Goal: Find specific page/section: Find specific page/section

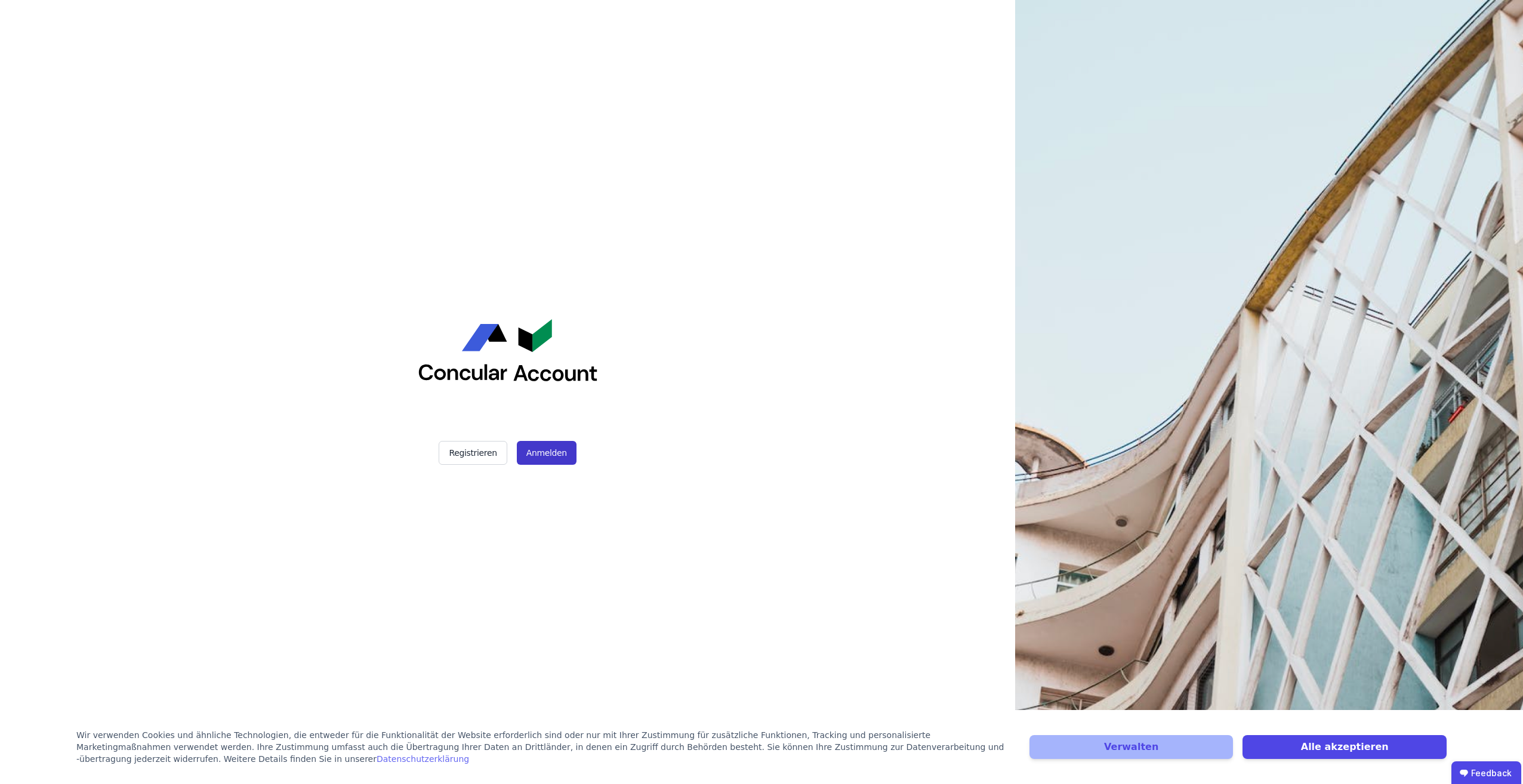
click at [551, 451] on button "Anmelden" at bounding box center [546, 453] width 60 height 24
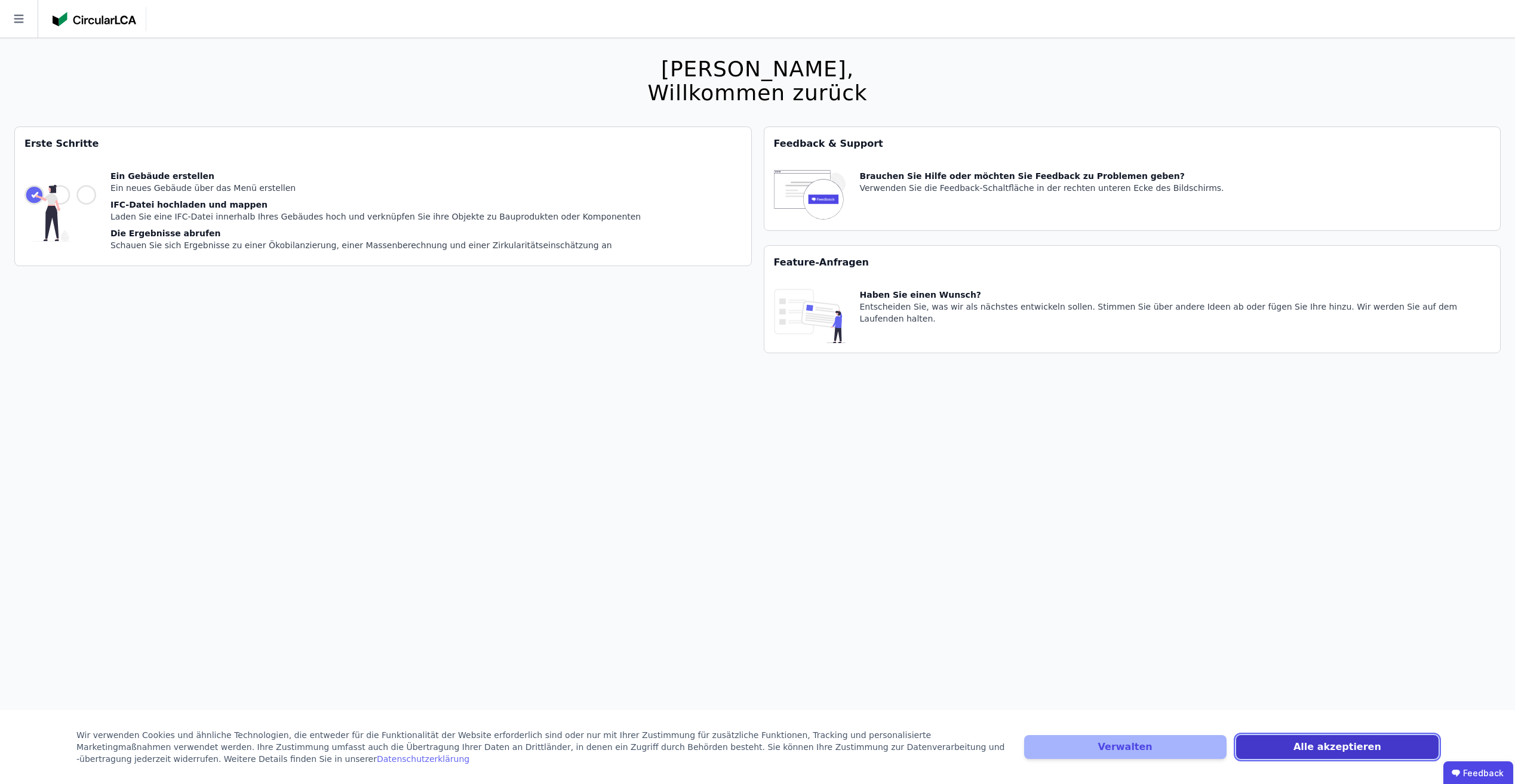
click at [1298, 740] on button "Alle akzeptieren" at bounding box center [1337, 747] width 203 height 24
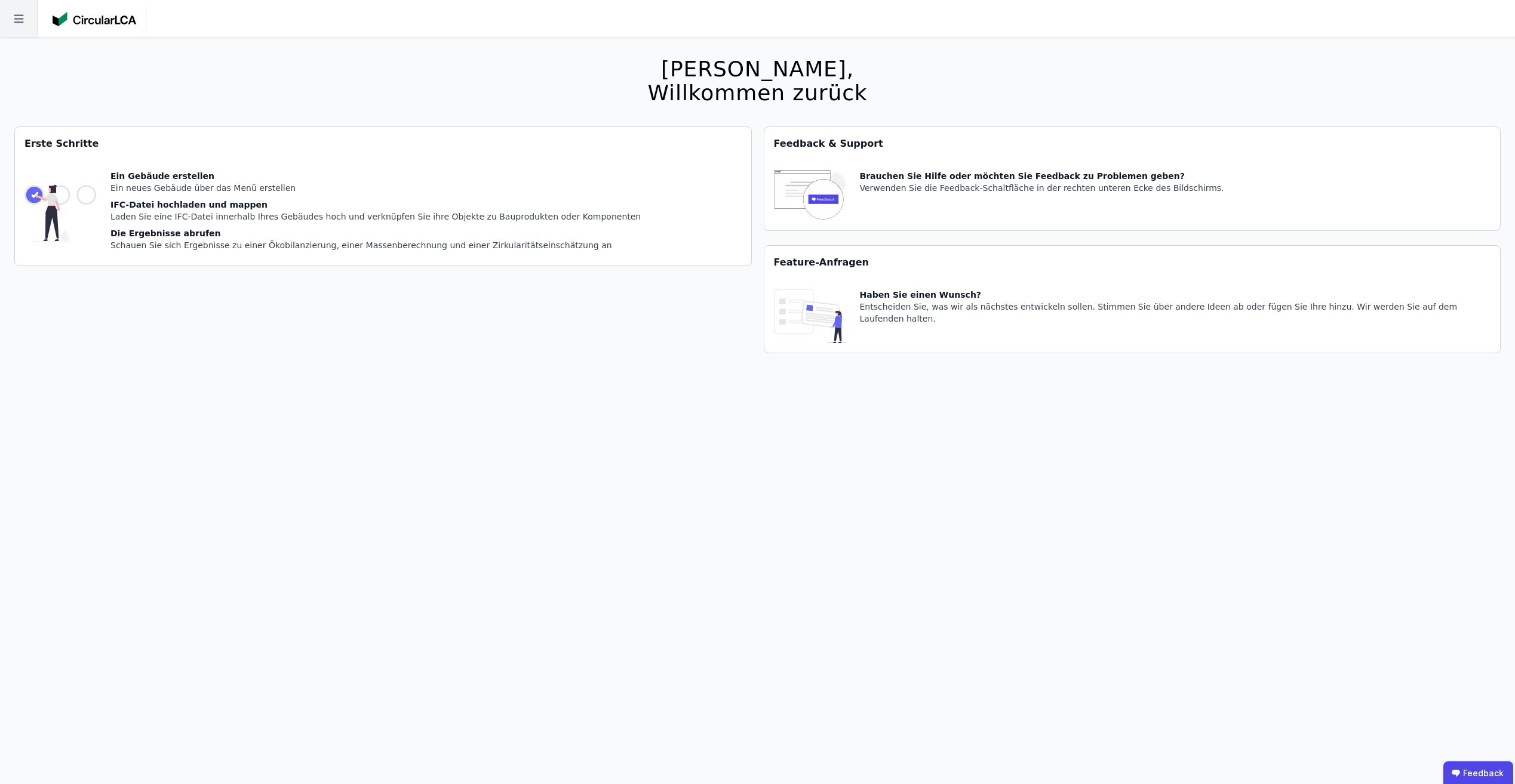
click at [25, 18] on icon at bounding box center [18, 18] width 37 height 37
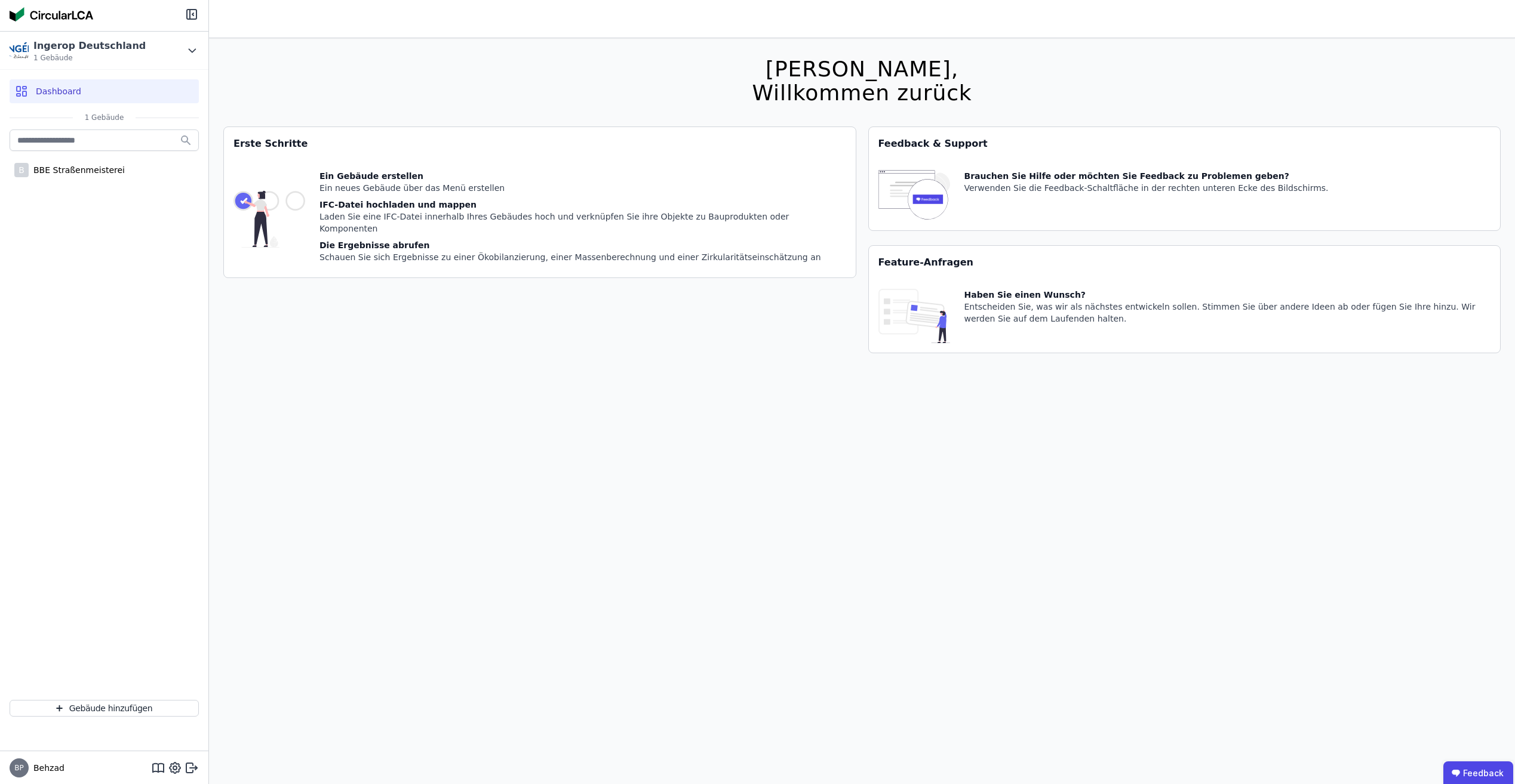
click at [303, 84] on div "Hallo Behzad, Willkommen zurück Sie verwenden derzeit eine Beta-Version. Es kön…" at bounding box center [861, 430] width 1277 height 784
click at [378, 87] on div "Hallo Behzad, Willkommen zurück Sie verwenden derzeit eine Beta-Version. Es kön…" at bounding box center [861, 430] width 1277 height 784
click at [110, 171] on div "BBE Straßenmeisterei" at bounding box center [77, 170] width 96 height 12
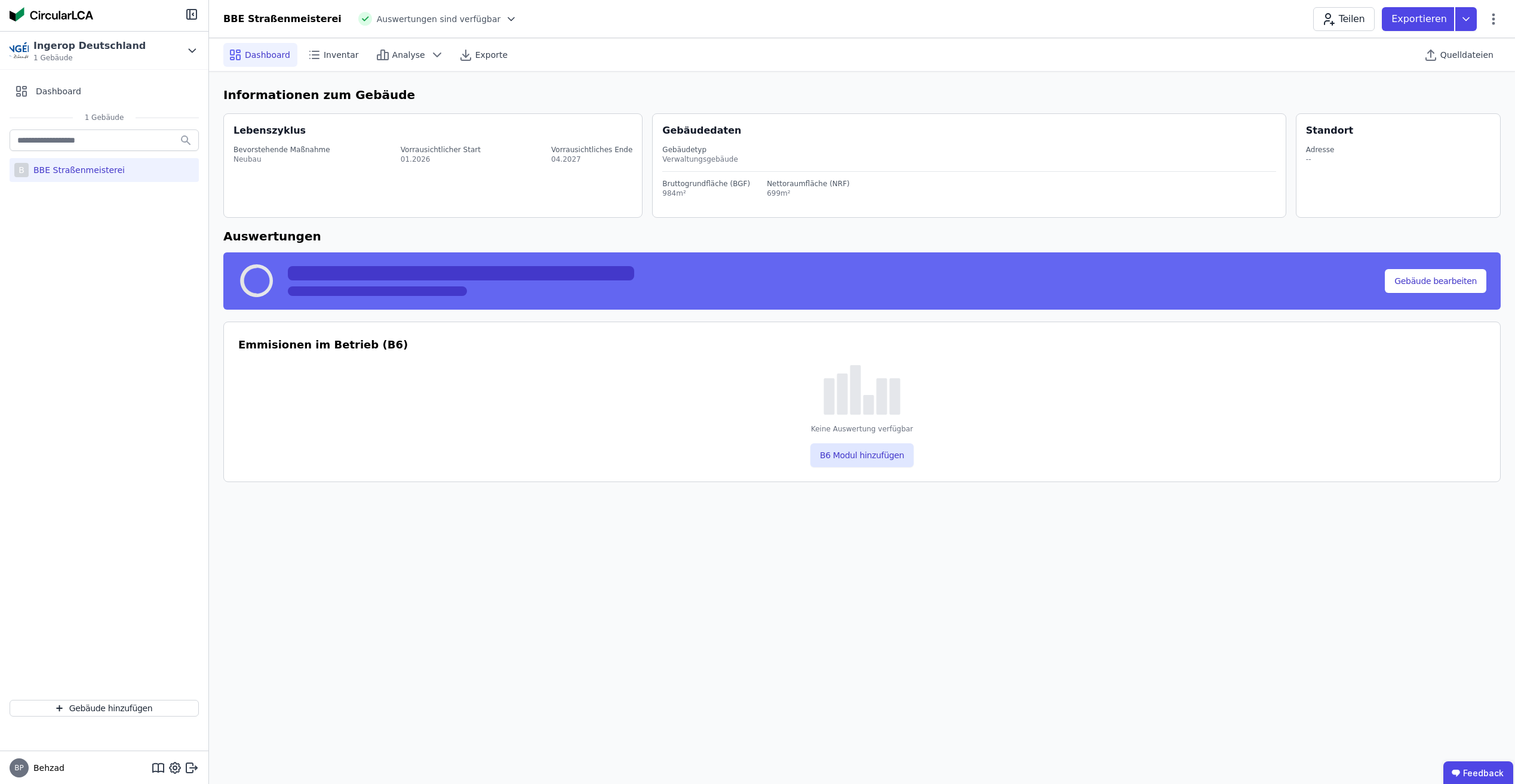
select select "*"
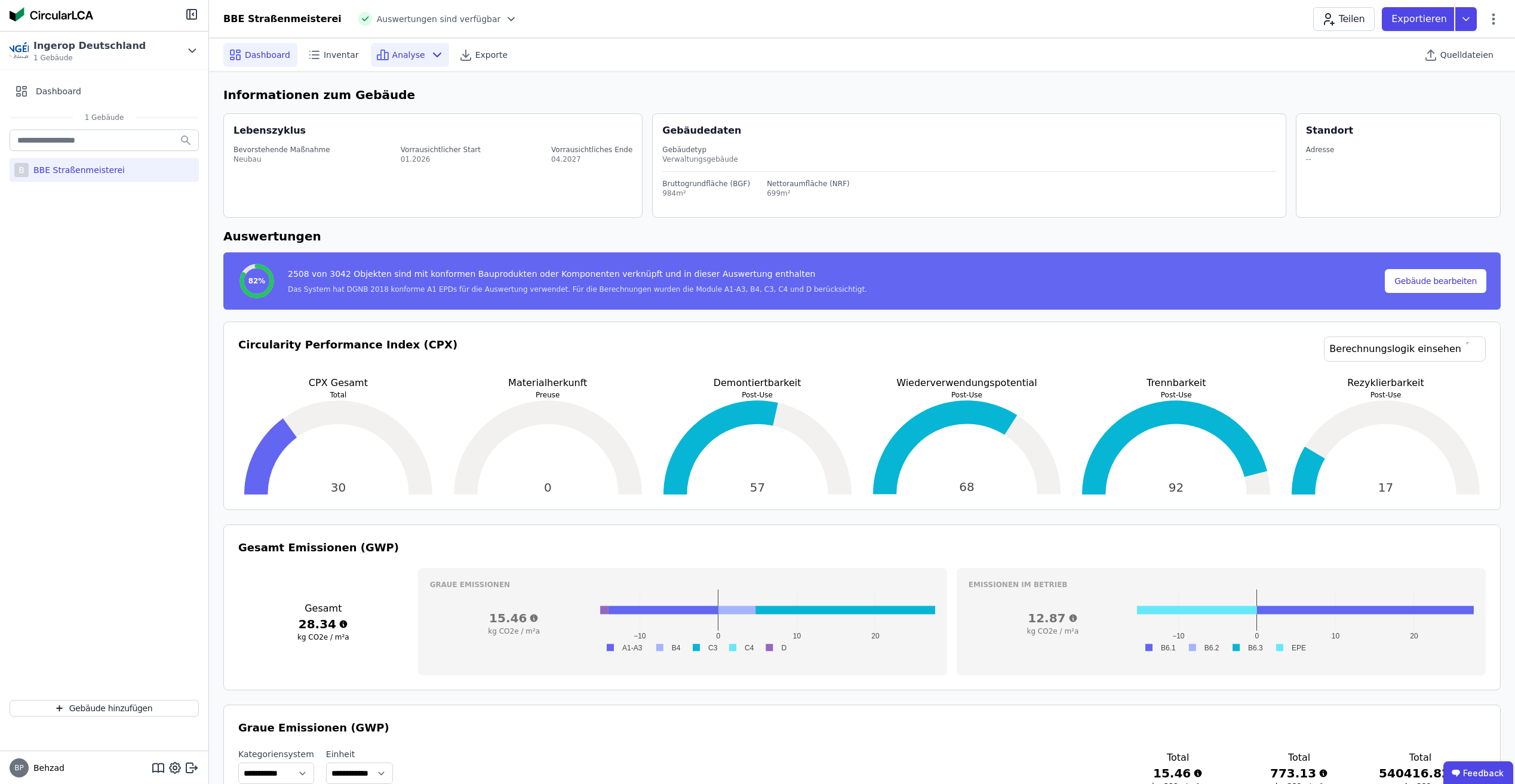
click at [430, 59] on icon at bounding box center [437, 55] width 14 height 14
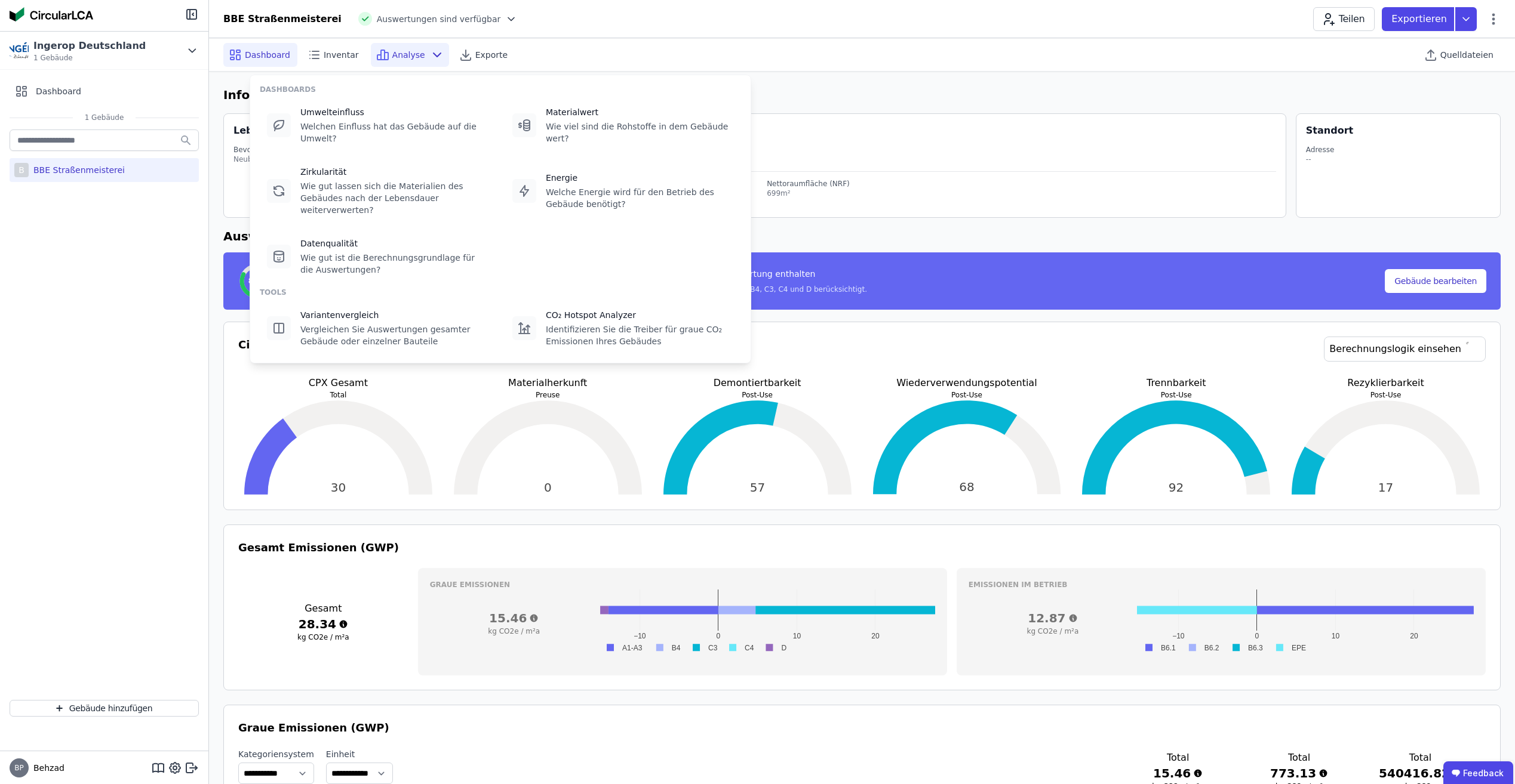
click at [112, 341] on div "B BBE Straßenmeisterei" at bounding box center [104, 409] width 208 height 563
